Goal: Check status

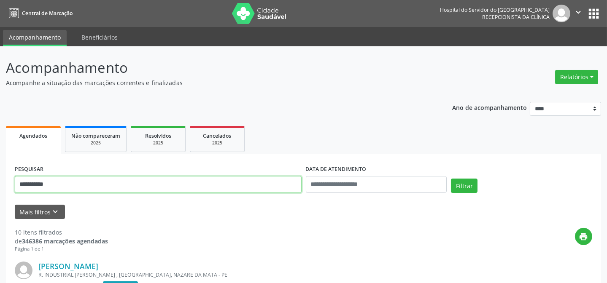
drag, startPoint x: 67, startPoint y: 184, endPoint x: 0, endPoint y: 199, distance: 68.4
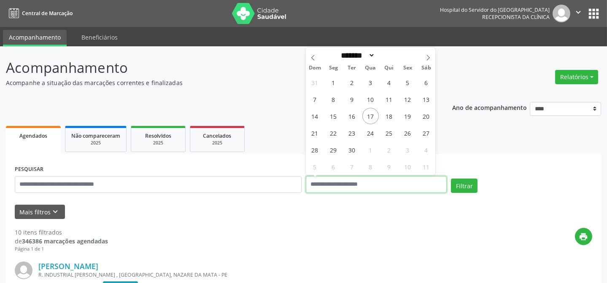
click at [358, 183] on input "text" at bounding box center [376, 184] width 141 height 17
click at [368, 116] on span "17" at bounding box center [370, 116] width 16 height 16
type input "**********"
click at [368, 116] on span "17" at bounding box center [370, 116] width 16 height 16
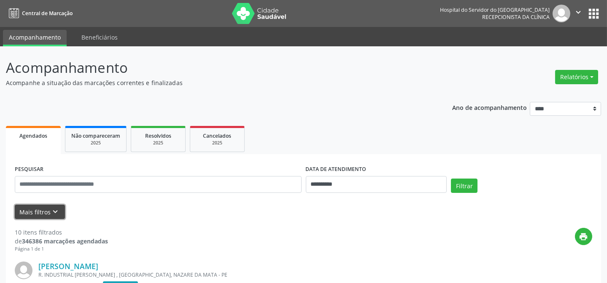
click at [54, 208] on icon "keyboard_arrow_down" at bounding box center [55, 212] width 9 height 9
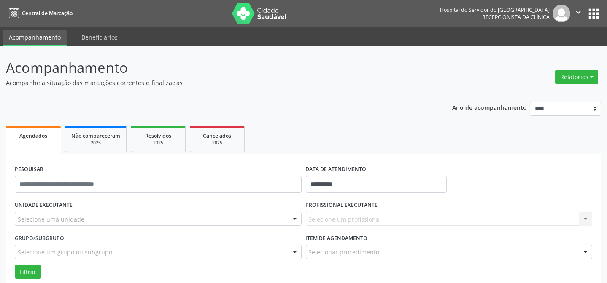
click at [47, 227] on div "UNIDADE EXECUTANTE Selecione uma unidade Todos as unidades Hse Nenhum resultado…" at bounding box center [158, 215] width 291 height 33
click at [47, 226] on div "UNIDADE EXECUTANTE Selecione uma unidade Todos as unidades Hse Nenhum resultado…" at bounding box center [158, 215] width 291 height 33
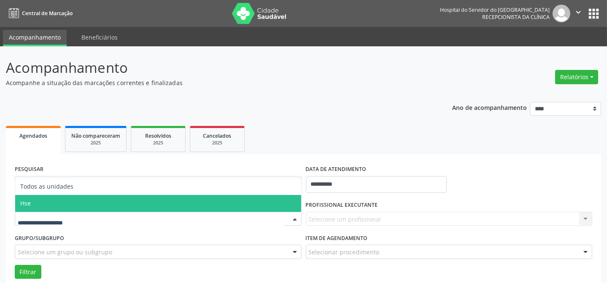
click at [69, 202] on span "Hse" at bounding box center [158, 203] width 286 height 17
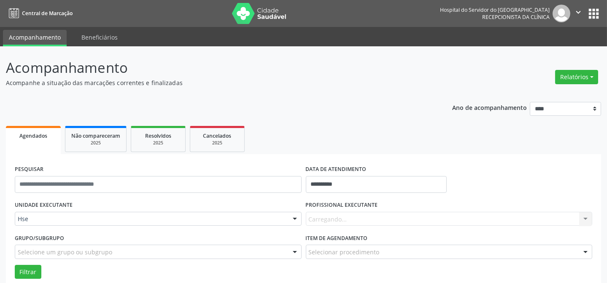
click at [318, 224] on div "Carregando... Nenhum resultado encontrado para: " " Não há nenhuma opção para s…" at bounding box center [449, 219] width 287 height 14
click at [350, 224] on div "Selecione um profissional" at bounding box center [449, 219] width 287 height 14
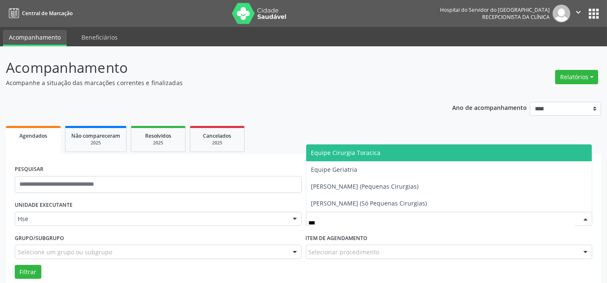
type input "****"
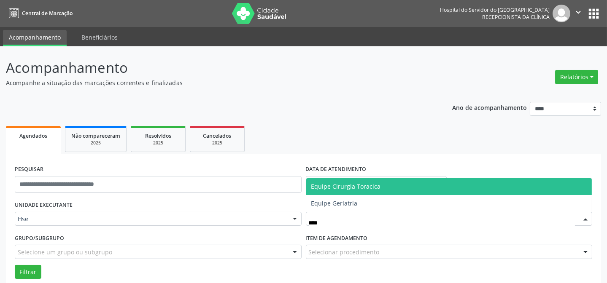
click at [349, 186] on span "Equipe Cirurgia Toracica" at bounding box center [346, 187] width 70 height 8
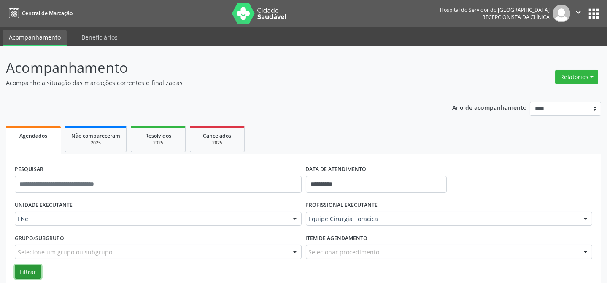
click at [17, 271] on button "Filtrar" at bounding box center [28, 272] width 27 height 14
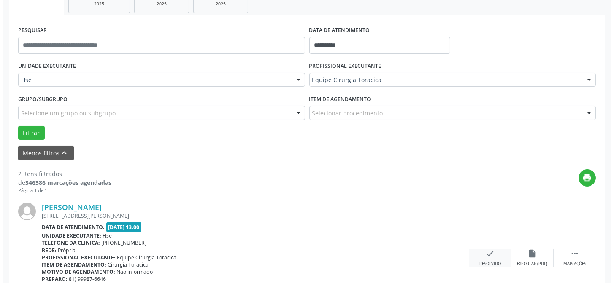
scroll to position [153, 0]
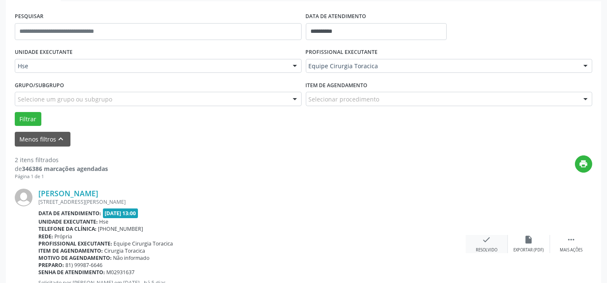
click at [484, 245] on div "check Resolvido" at bounding box center [487, 244] width 42 height 18
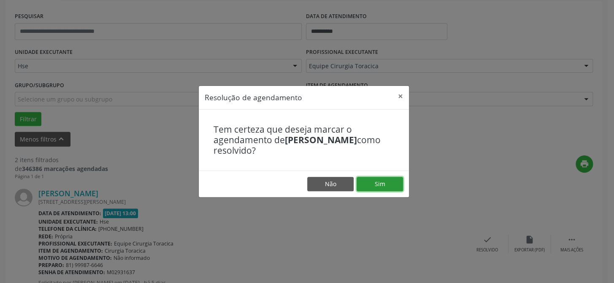
click at [392, 183] on button "Sim" at bounding box center [379, 184] width 46 height 14
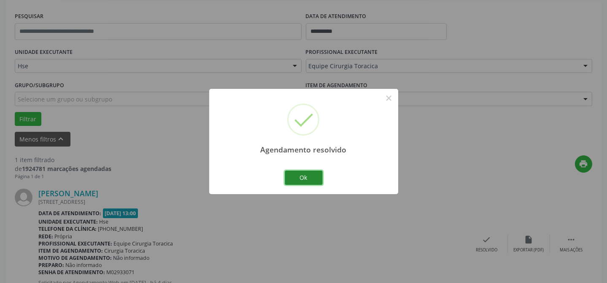
click at [312, 177] on button "Ok" at bounding box center [304, 178] width 38 height 14
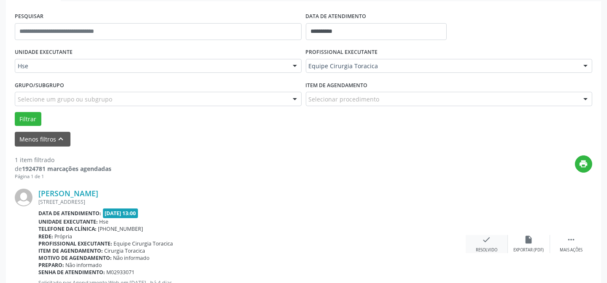
click at [482, 241] on icon "check" at bounding box center [486, 239] width 9 height 9
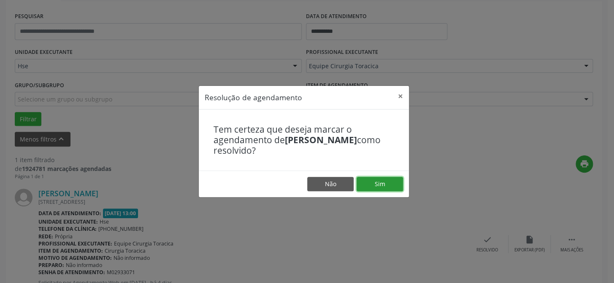
click at [397, 186] on button "Sim" at bounding box center [379, 184] width 46 height 14
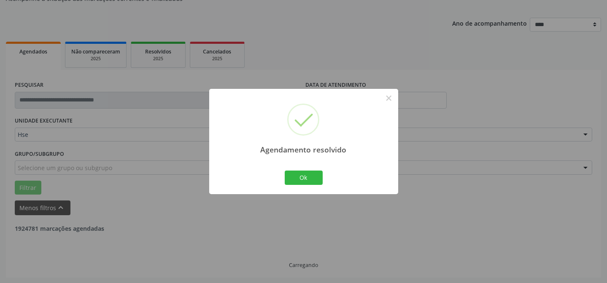
scroll to position [57, 0]
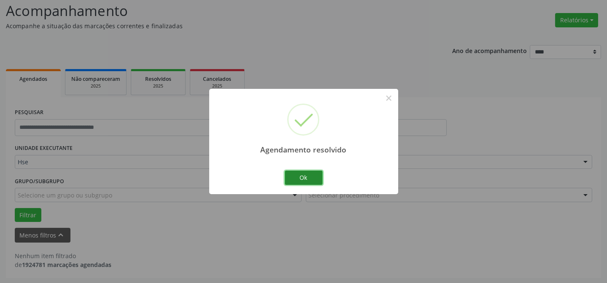
click at [318, 181] on button "Ok" at bounding box center [304, 178] width 38 height 14
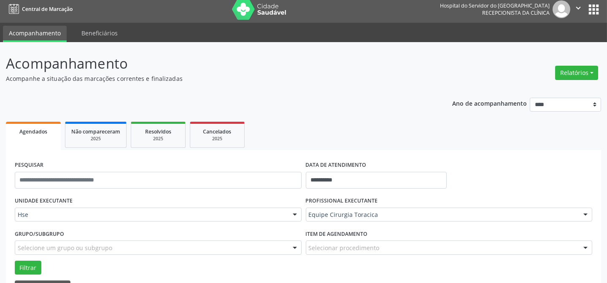
scroll to position [0, 0]
